Goal: Task Accomplishment & Management: Use online tool/utility

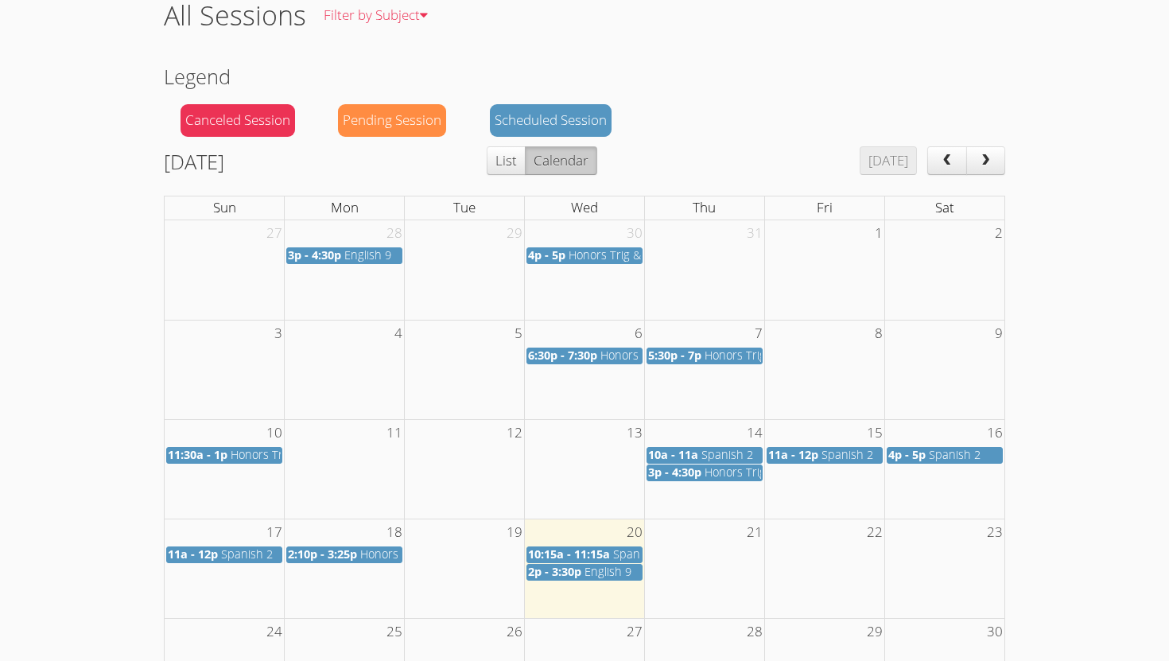
scroll to position [280, 0]
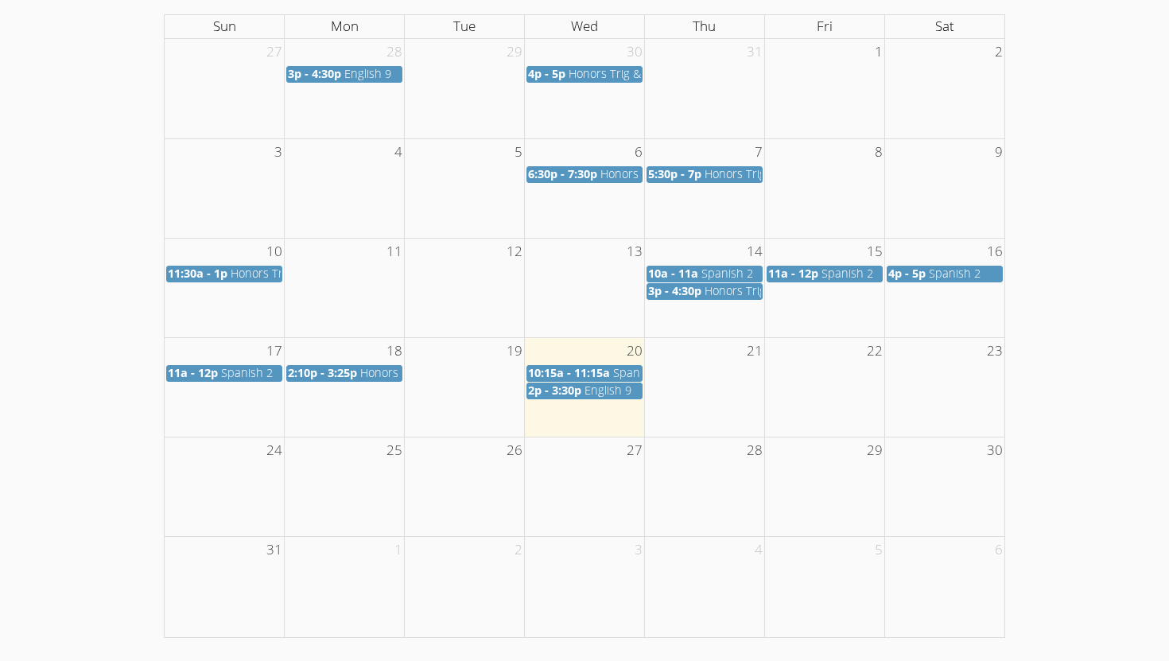
click at [620, 372] on span "Spanish 2" at bounding box center [639, 372] width 52 height 15
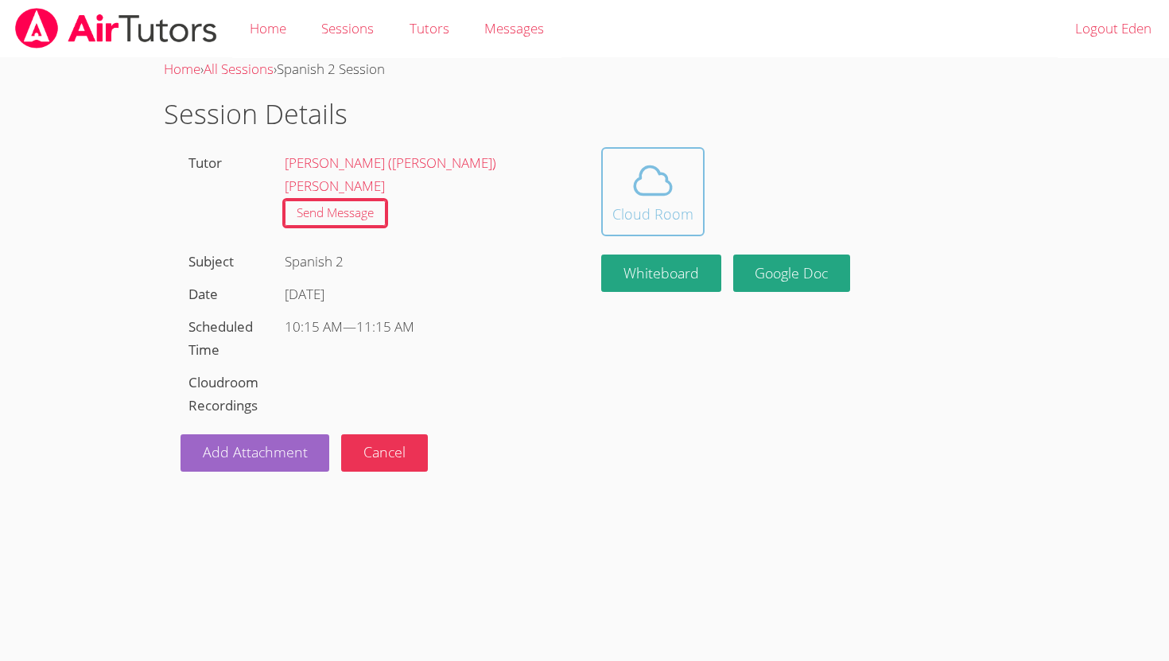
click at [649, 183] on icon at bounding box center [653, 180] width 45 height 45
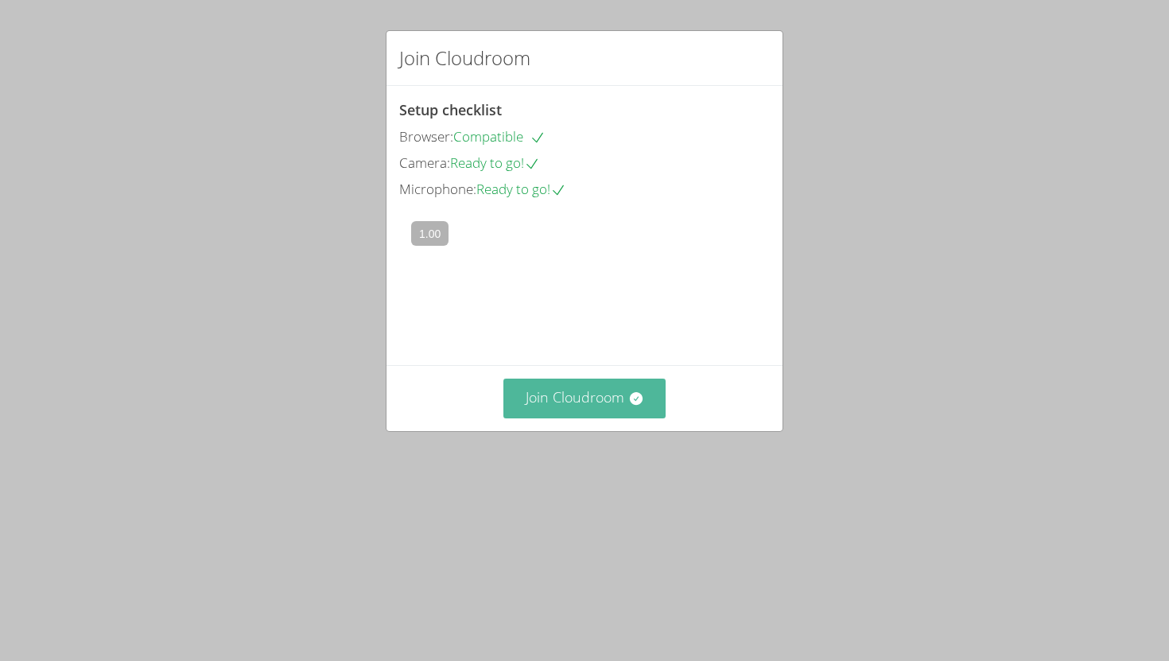
click at [567, 418] on button "Join Cloudroom" at bounding box center [585, 398] width 163 height 39
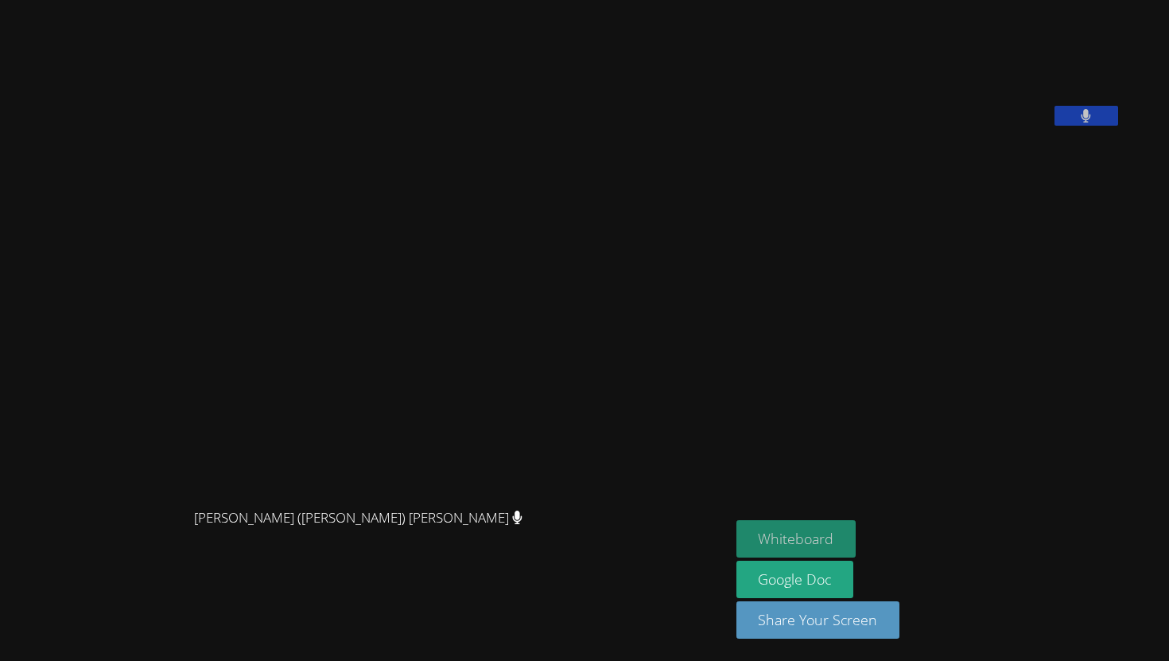
click at [857, 534] on button "Whiteboard" at bounding box center [797, 538] width 120 height 37
